Goal: Obtain resource: Obtain resource

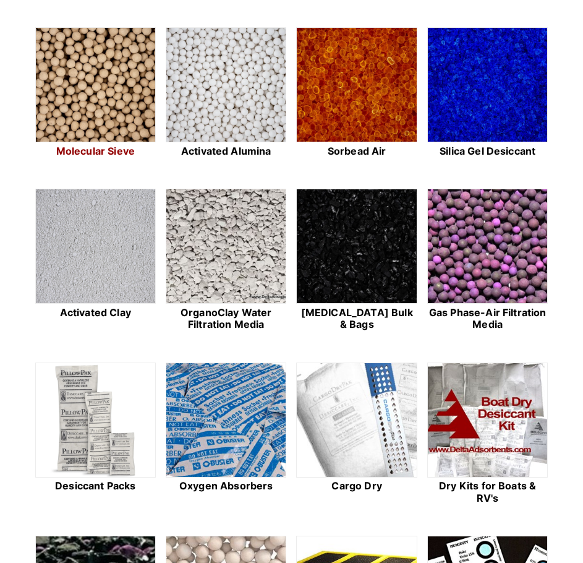
click at [131, 118] on img at bounding box center [95, 85] width 119 height 115
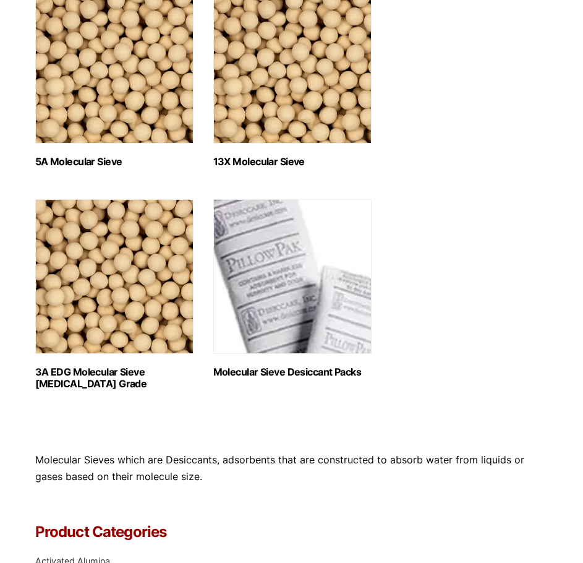
scroll to position [681, 0]
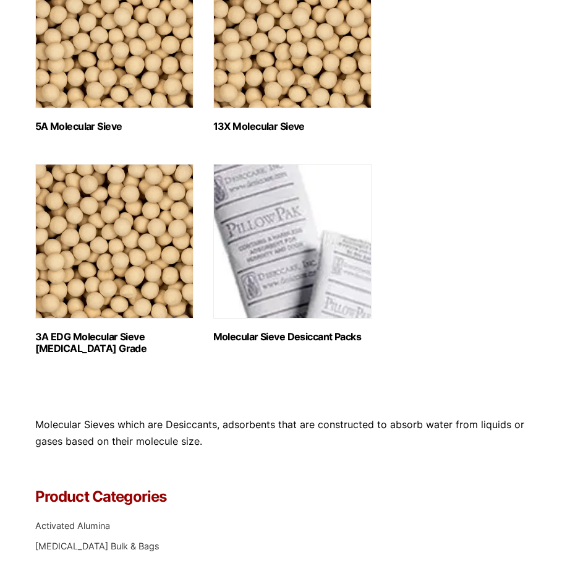
click at [101, 341] on h2 "3A EDG Molecular Sieve Ethanol Grade (1)" at bounding box center [114, 343] width 158 height 24
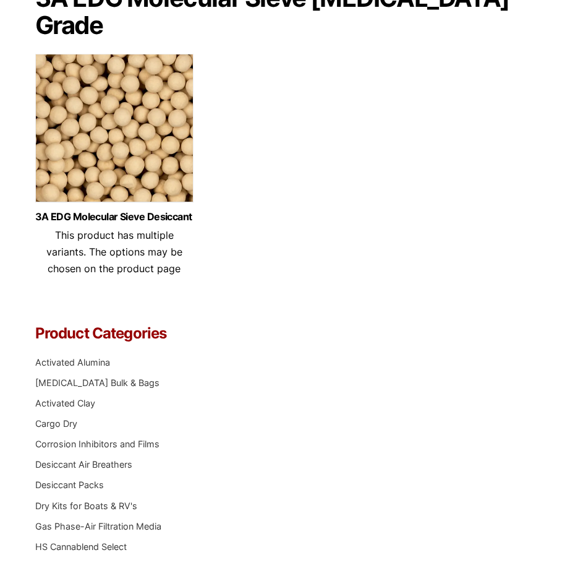
scroll to position [136, 0]
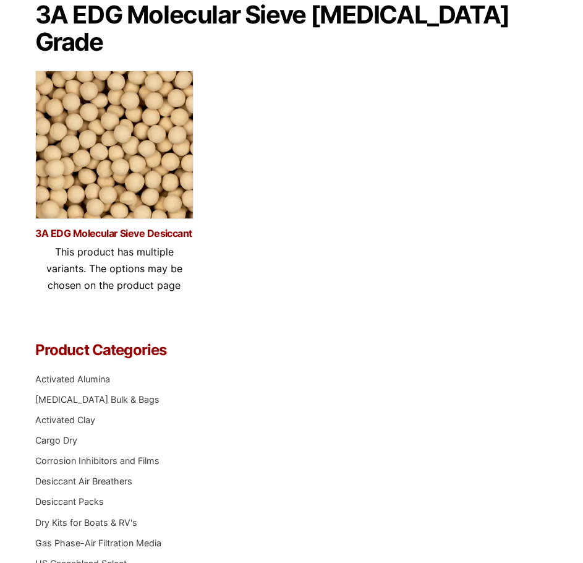
click at [125, 228] on link "3A EDG Molecular Sieve Desiccant" at bounding box center [114, 233] width 158 height 11
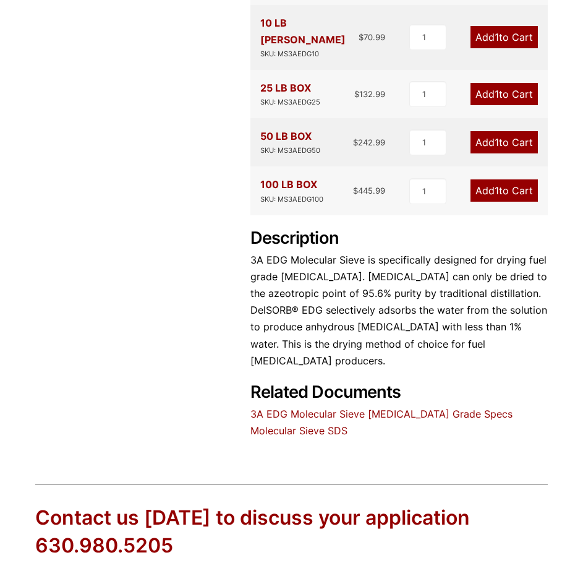
scroll to position [428, 0]
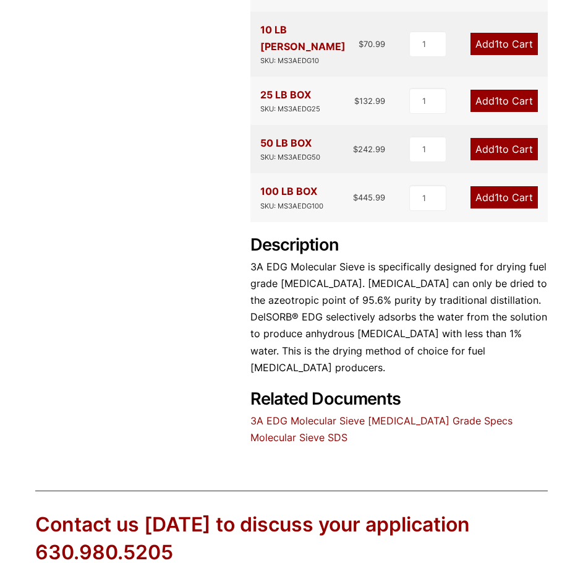
click at [288, 415] on link "3A EDG Molecular Sieve Ethanol Grade Specs" at bounding box center [382, 421] width 262 height 12
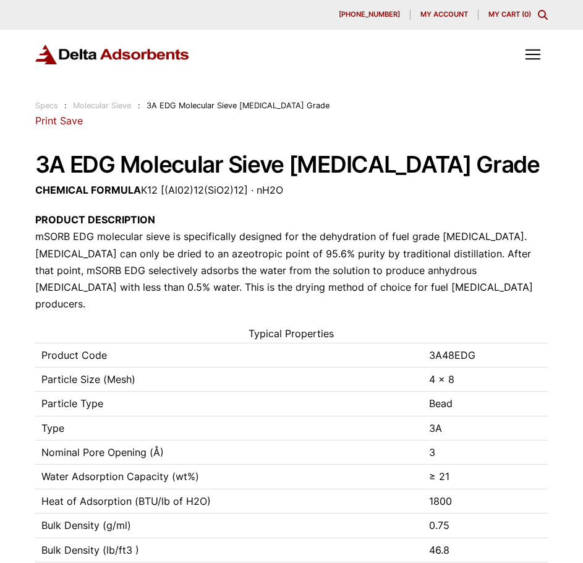
click at [53, 124] on link "Print" at bounding box center [46, 120] width 22 height 12
